Goal: Check status

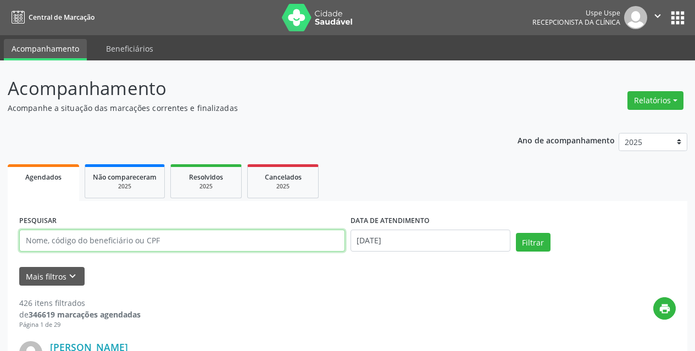
click at [259, 238] on input "text" at bounding box center [182, 241] width 326 height 22
drag, startPoint x: 180, startPoint y: 236, endPoint x: 0, endPoint y: 241, distance: 180.3
click at [138, 242] on input "text" at bounding box center [182, 241] width 326 height 22
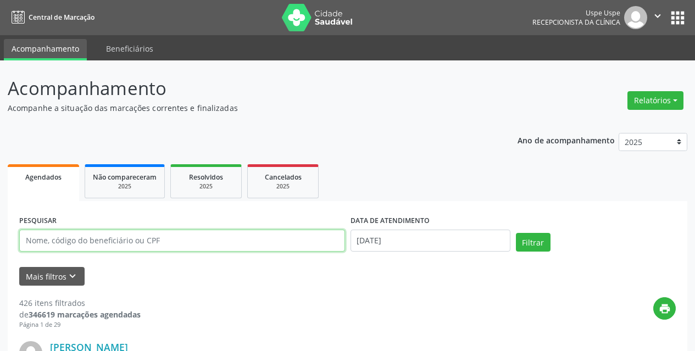
click at [138, 242] on input "text" at bounding box center [182, 241] width 326 height 22
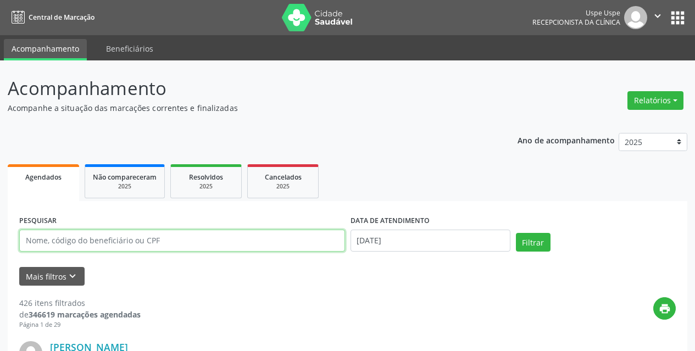
click at [130, 240] on input "text" at bounding box center [182, 241] width 326 height 22
click at [79, 232] on input "text" at bounding box center [182, 241] width 326 height 22
click at [134, 243] on input "text" at bounding box center [182, 241] width 326 height 22
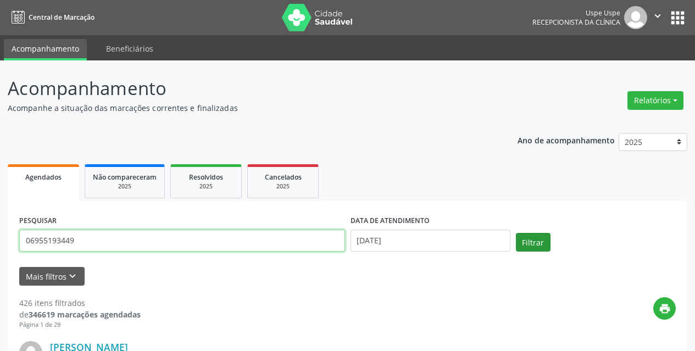
type input "06955193449"
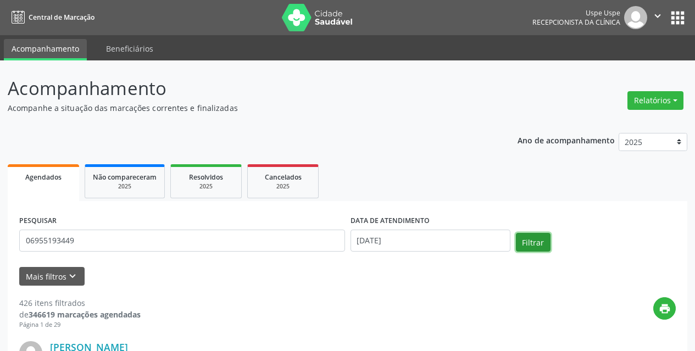
click at [524, 236] on button "Filtrar" at bounding box center [533, 242] width 35 height 19
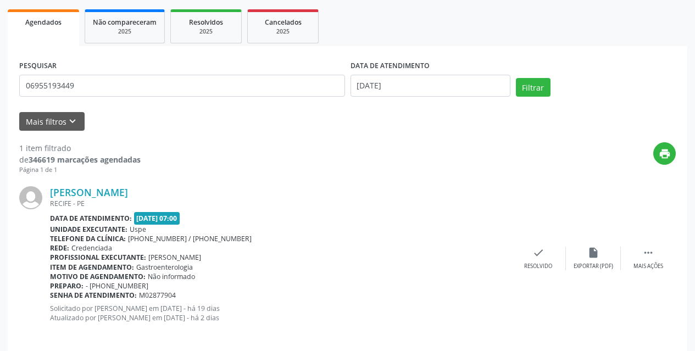
scroll to position [165, 0]
